Goal: Transaction & Acquisition: Purchase product/service

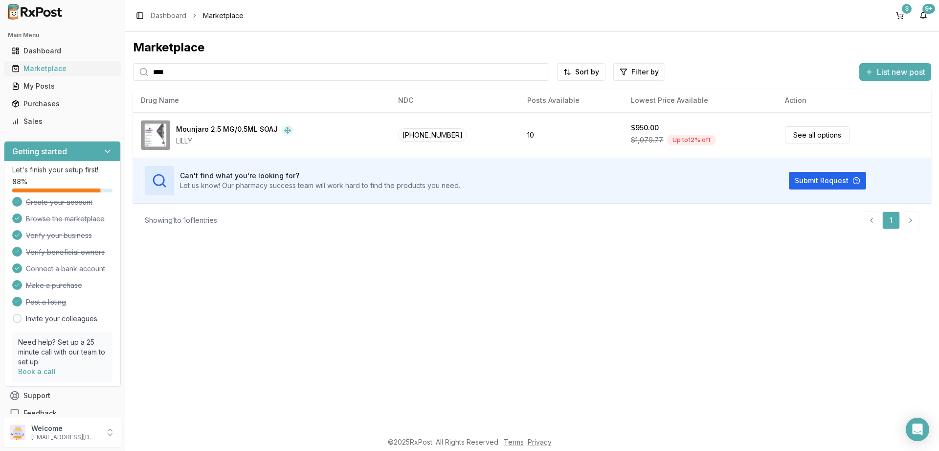
click at [43, 69] on div "Marketplace" at bounding box center [62, 69] width 101 height 10
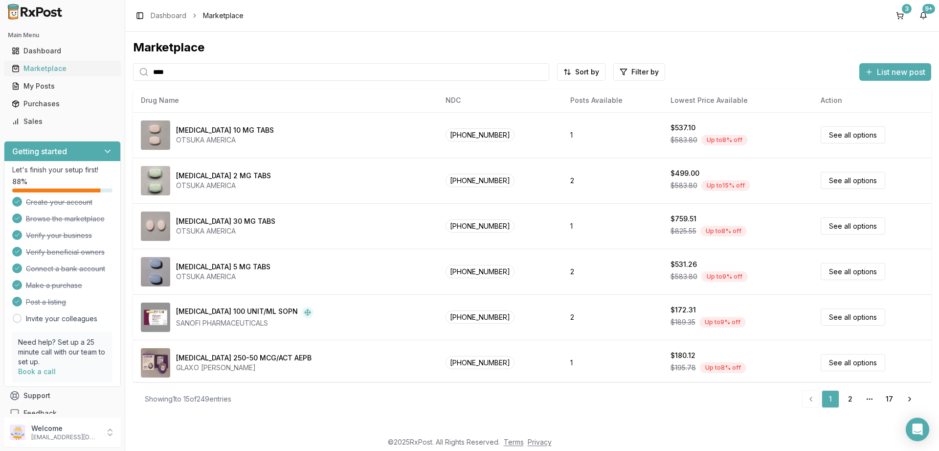
drag, startPoint x: 202, startPoint y: 67, endPoint x: 116, endPoint y: 71, distance: 85.7
click at [133, 72] on input "****" at bounding box center [341, 72] width 416 height 18
type input "******"
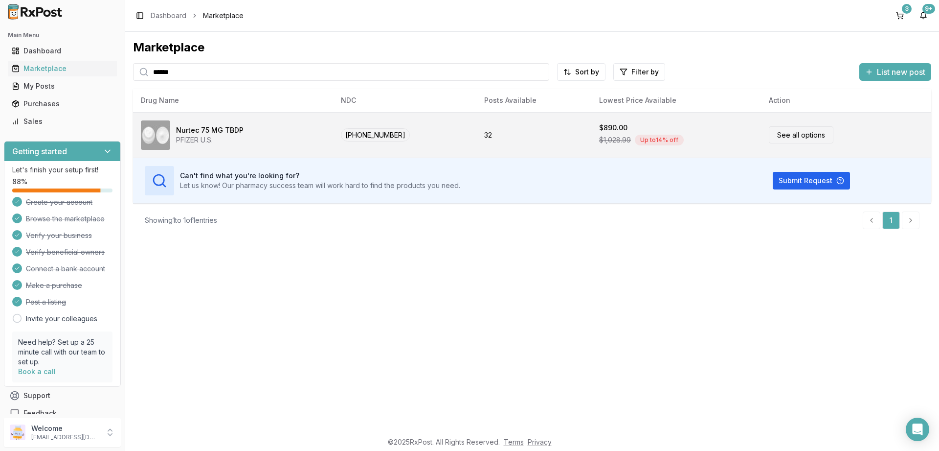
click at [785, 135] on link "See all options" at bounding box center [801, 134] width 65 height 17
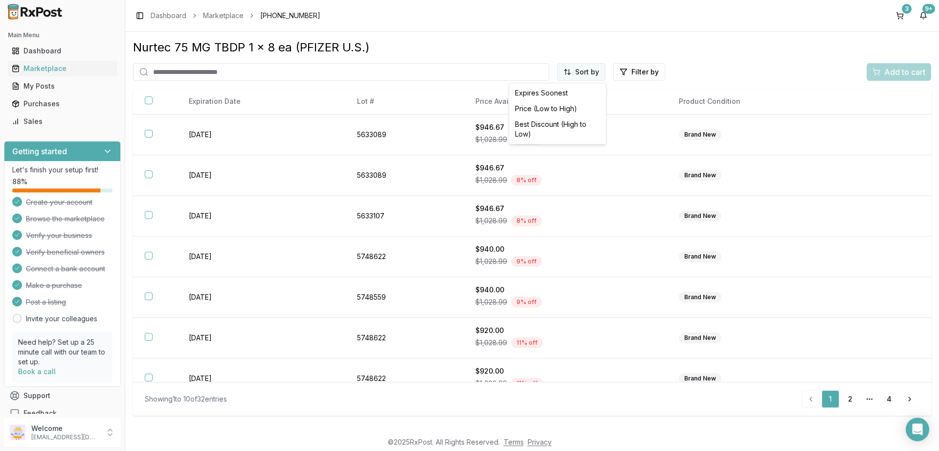
click at [586, 74] on html "Main Menu Dashboard Marketplace My Posts Purchases Sales Getting started Let's …" at bounding box center [469, 225] width 939 height 451
click at [533, 108] on div "Price (Low to High)" at bounding box center [557, 109] width 93 height 16
click at [42, 69] on div "Marketplace" at bounding box center [62, 69] width 101 height 10
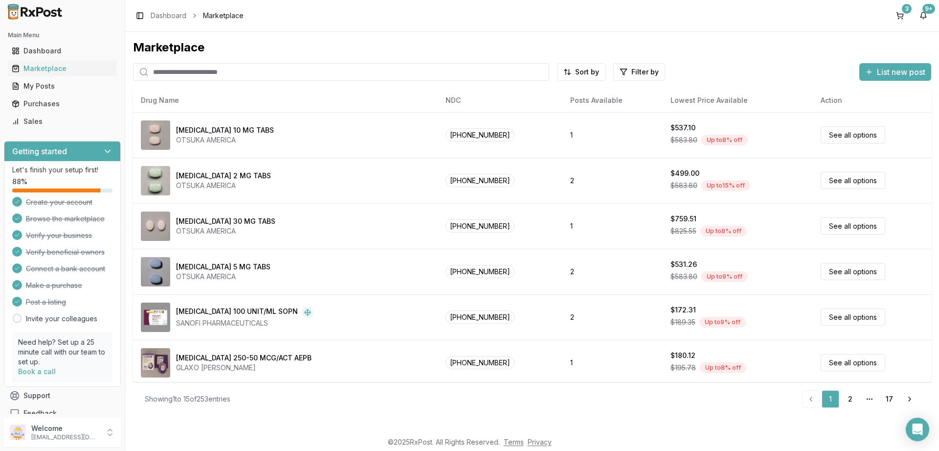
click at [223, 71] on input "search" at bounding box center [341, 72] width 416 height 18
paste input "**********"
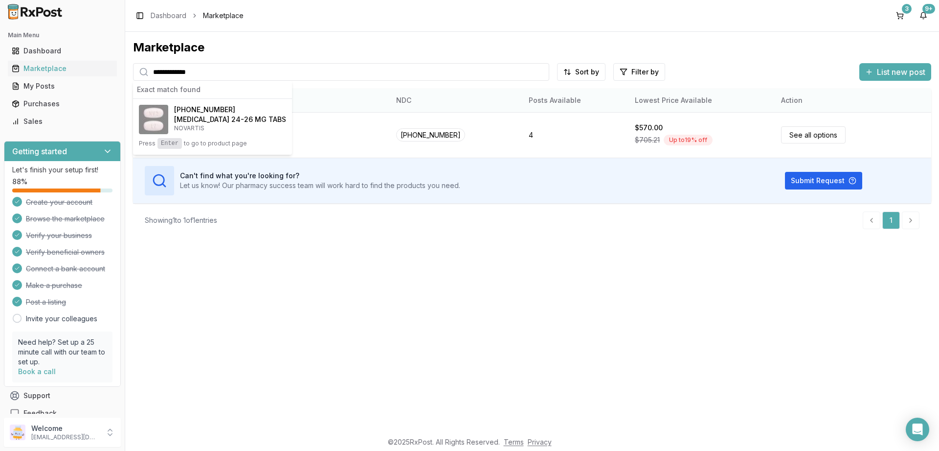
type input "**********"
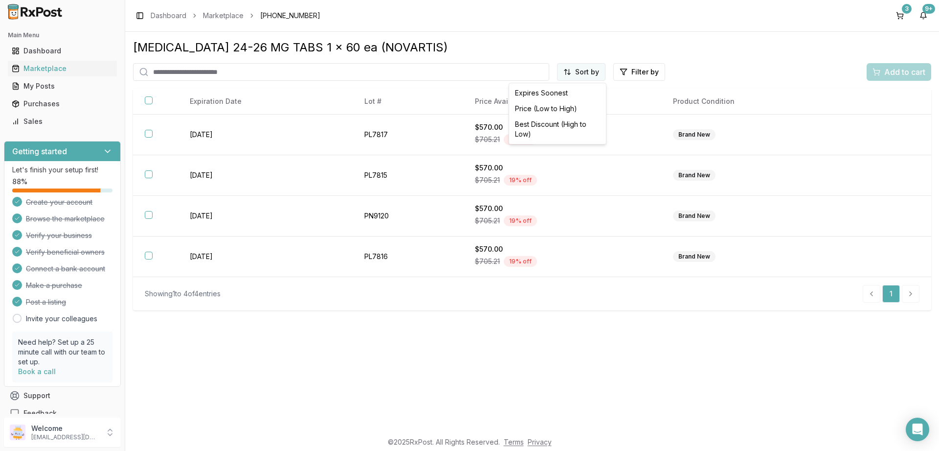
click at [587, 75] on html "Main Menu Dashboard Marketplace My Posts Purchases Sales Getting started Let's …" at bounding box center [469, 225] width 939 height 451
click at [553, 107] on div "Price (Low to High)" at bounding box center [557, 109] width 93 height 16
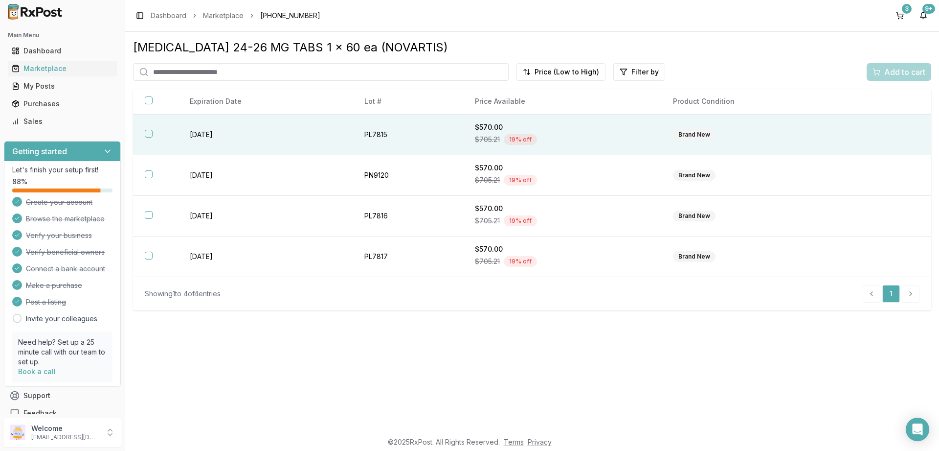
click at [146, 136] on button "button" at bounding box center [149, 134] width 8 height 8
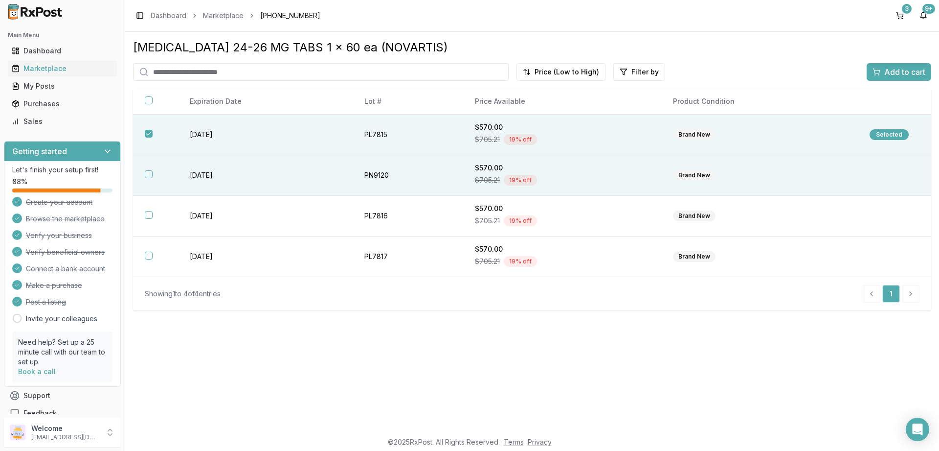
click at [149, 175] on button "button" at bounding box center [149, 174] width 8 height 8
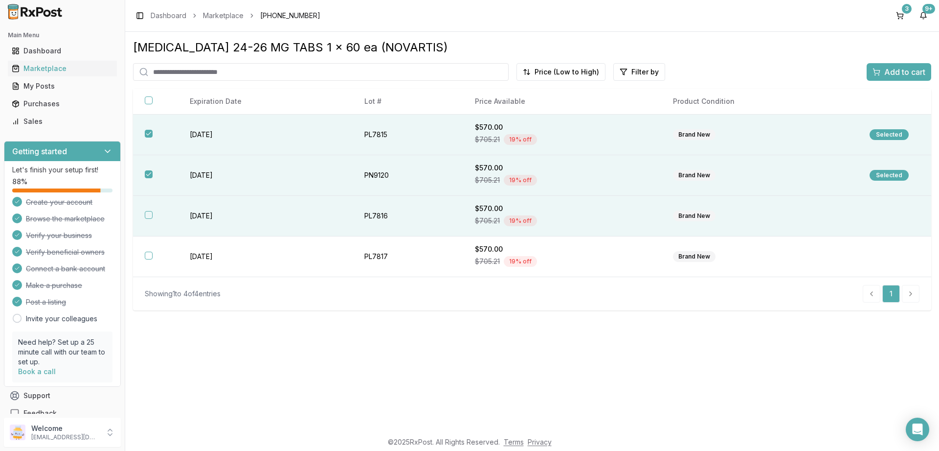
click at [148, 214] on button "button" at bounding box center [149, 215] width 8 height 8
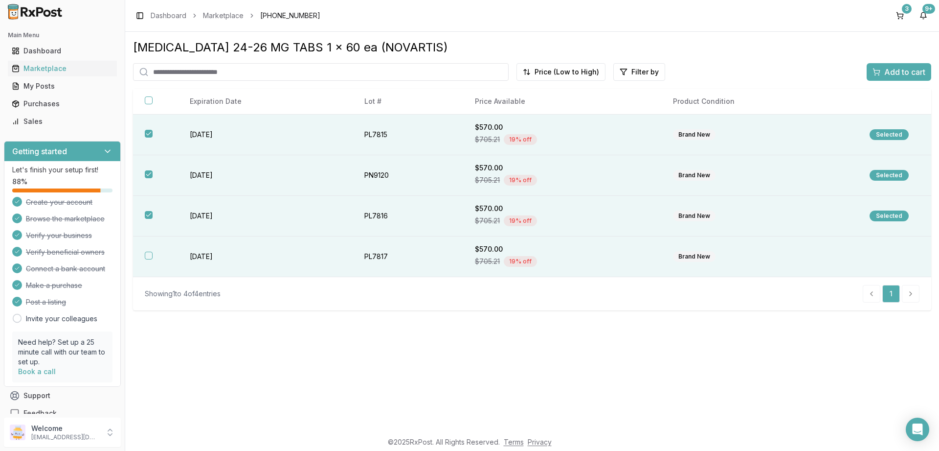
click at [150, 256] on button "button" at bounding box center [149, 255] width 8 height 8
click at [898, 69] on span "Add to cart" at bounding box center [904, 72] width 41 height 12
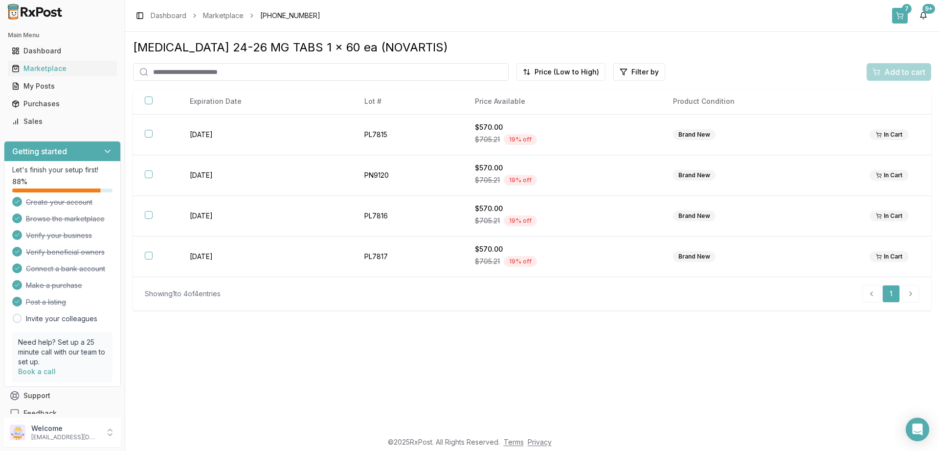
click at [901, 11] on button "7" at bounding box center [900, 16] width 16 height 16
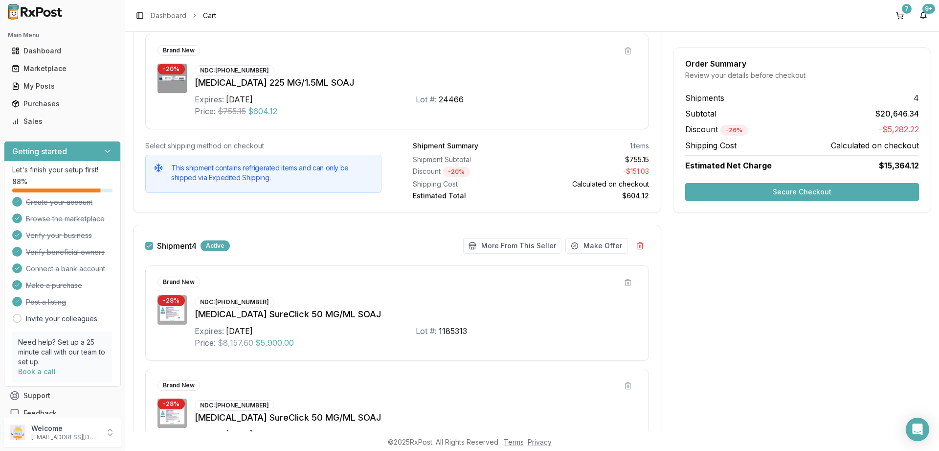
scroll to position [1057, 0]
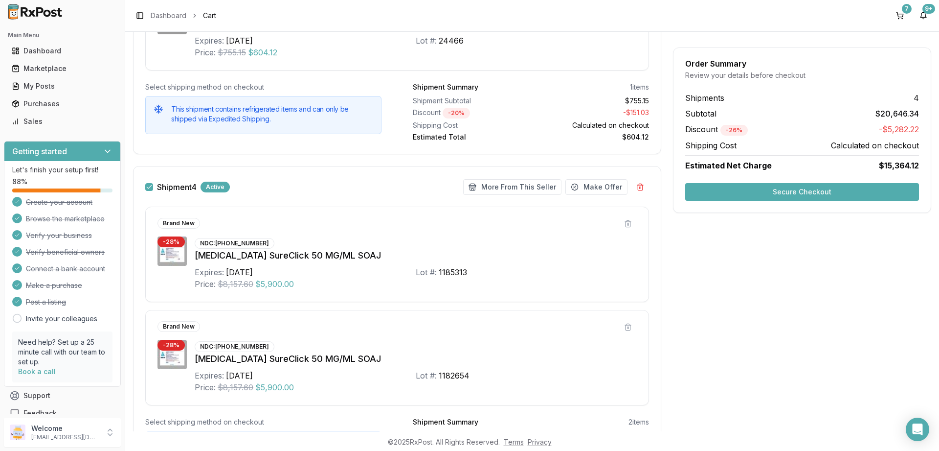
click at [151, 188] on button "Shipment 4" at bounding box center [149, 187] width 8 height 8
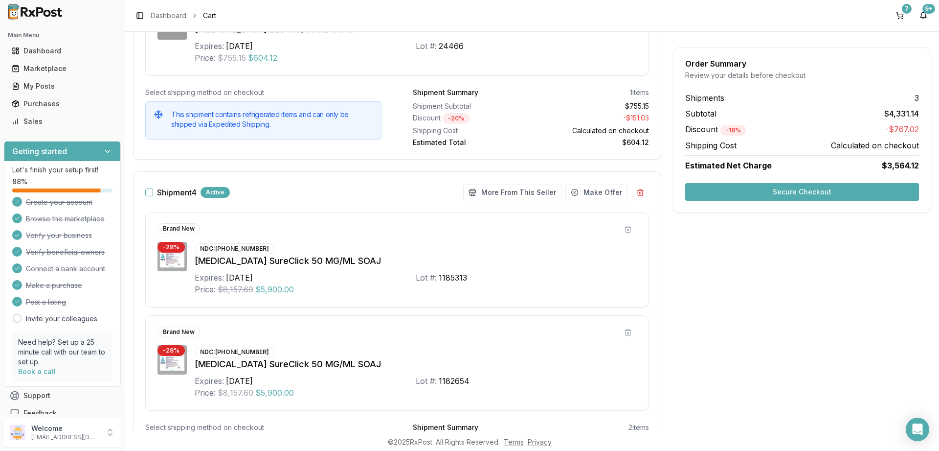
scroll to position [1023, 0]
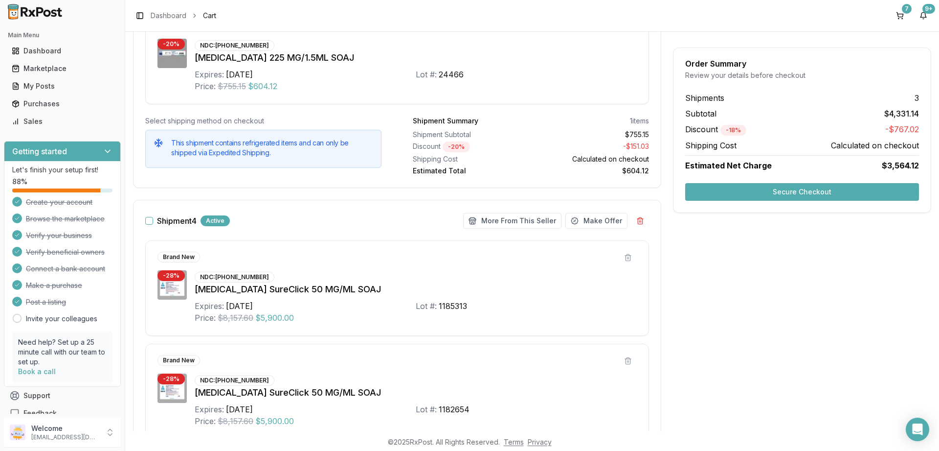
click at [798, 192] on button "Secure Checkout" at bounding box center [802, 192] width 234 height 18
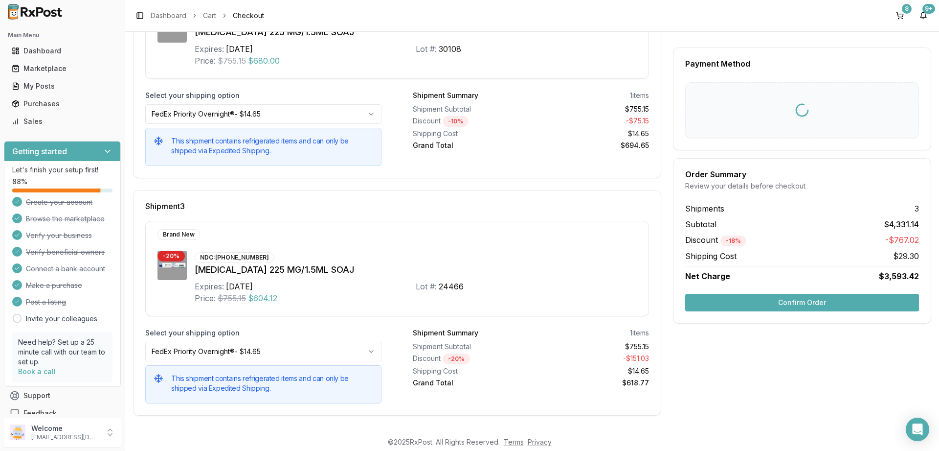
scroll to position [8, 0]
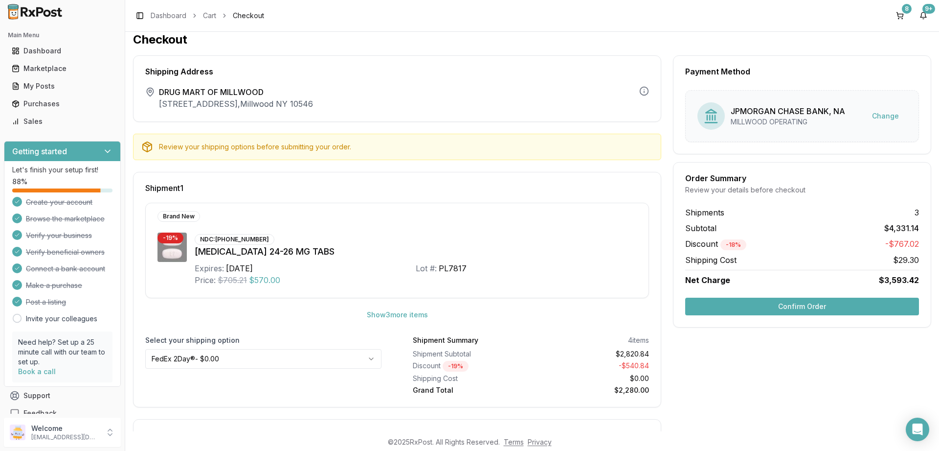
click at [790, 308] on button "Confirm Order" at bounding box center [802, 306] width 234 height 18
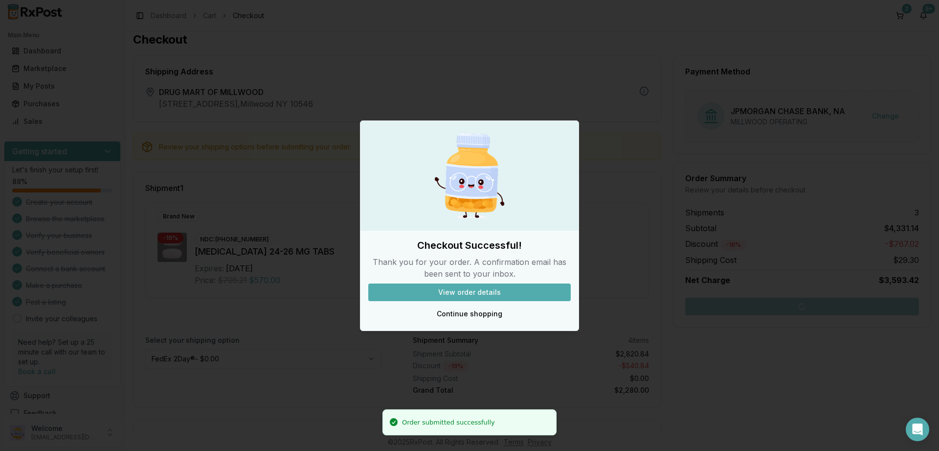
click at [474, 291] on button "View order details" at bounding box center [469, 292] width 203 height 18
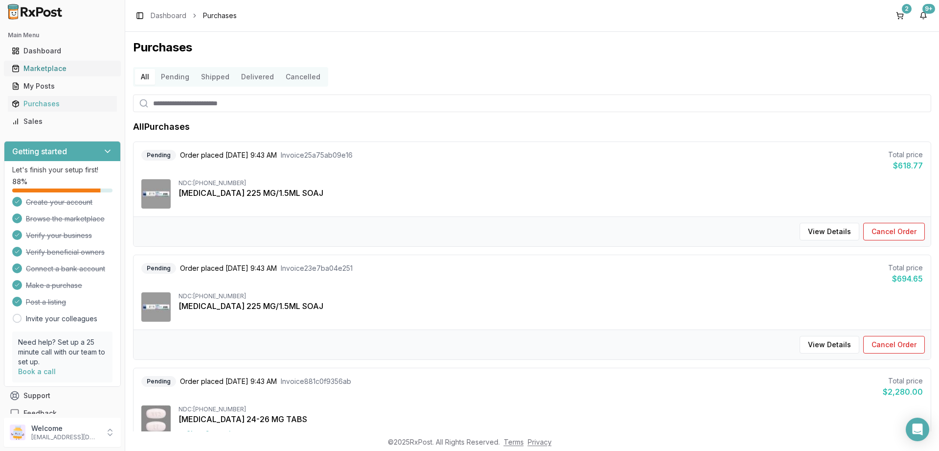
click at [34, 68] on div "Marketplace" at bounding box center [62, 69] width 101 height 10
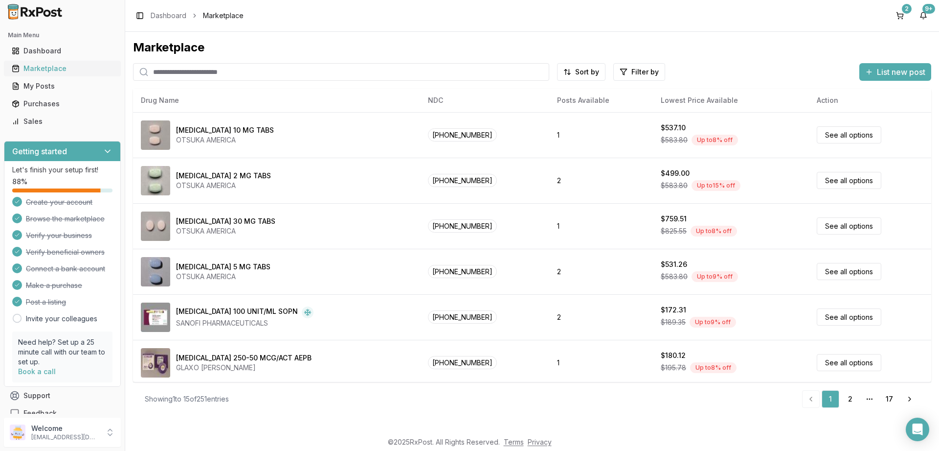
click at [36, 66] on div "Marketplace" at bounding box center [62, 69] width 101 height 10
click at [187, 67] on input "search" at bounding box center [341, 72] width 416 height 18
paste input "**********"
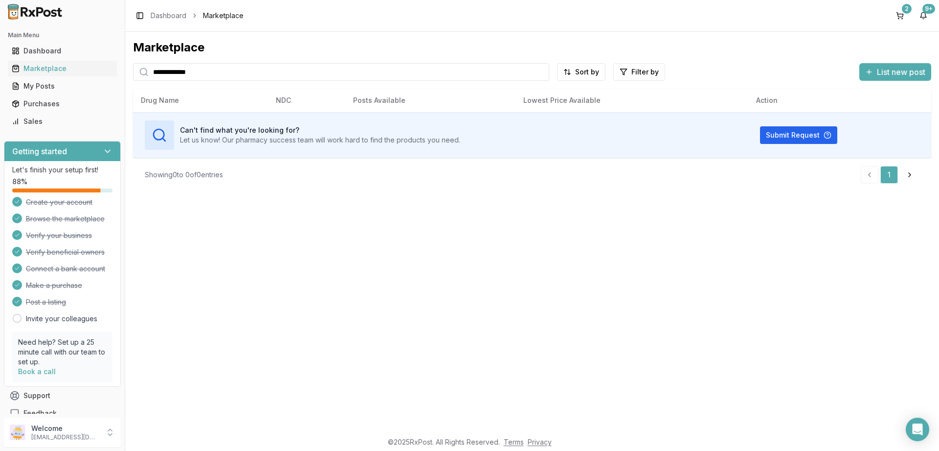
type input "**********"
